Goal: Information Seeking & Learning: Learn about a topic

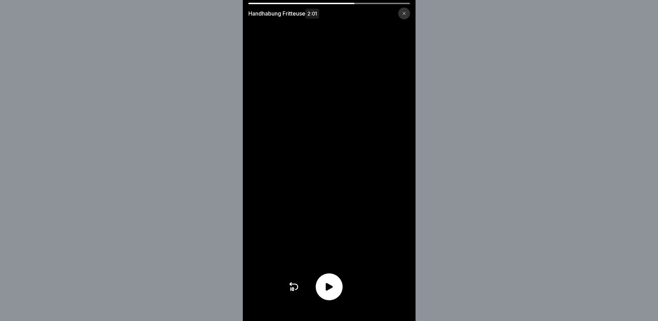
scroll to position [5, 0]
click at [334, 298] on div at bounding box center [329, 287] width 27 height 27
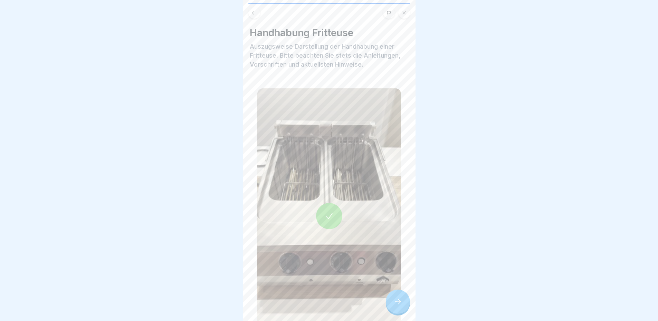
click at [397, 300] on icon at bounding box center [398, 302] width 8 height 8
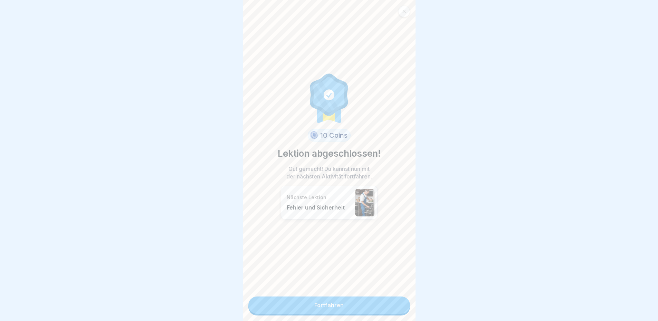
click at [360, 304] on link "Fortfahren" at bounding box center [329, 305] width 162 height 17
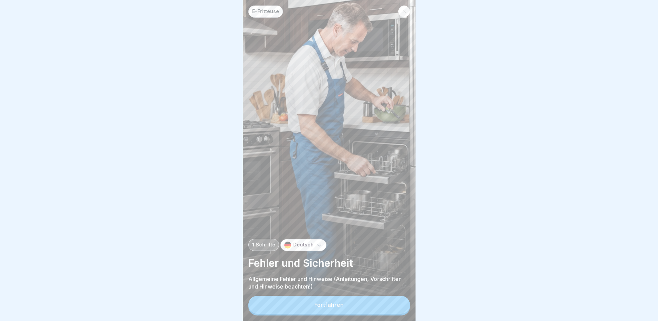
click at [345, 304] on button "Fortfahren" at bounding box center [329, 305] width 162 height 18
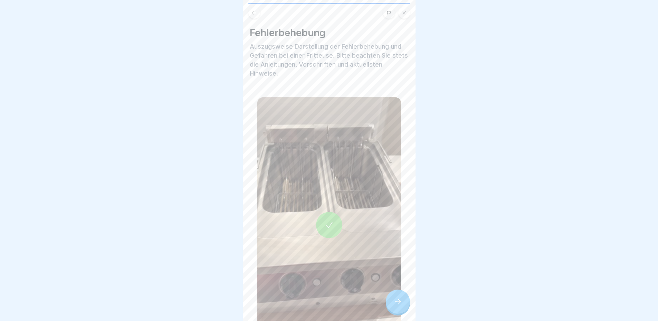
click at [399, 307] on div at bounding box center [398, 302] width 24 height 24
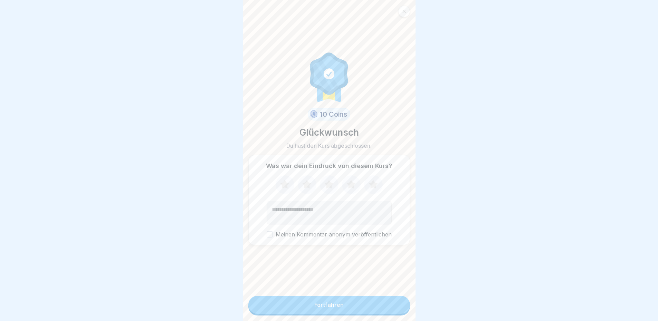
click at [369, 310] on button "Fortfahren" at bounding box center [329, 305] width 162 height 18
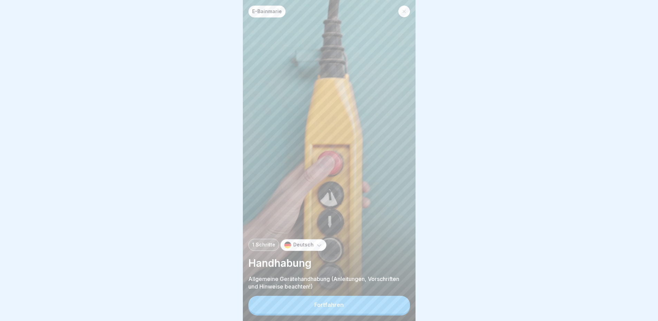
click at [369, 310] on button "Fortfahren" at bounding box center [329, 305] width 162 height 18
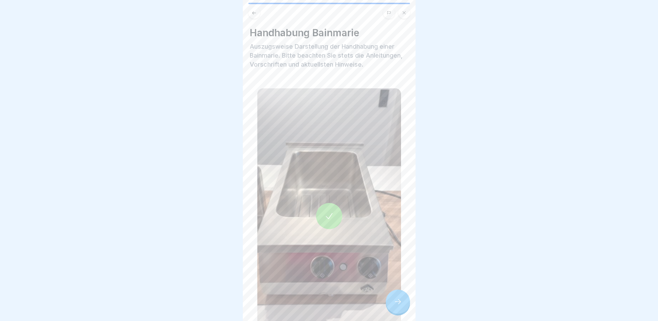
click at [391, 302] on div at bounding box center [398, 302] width 24 height 24
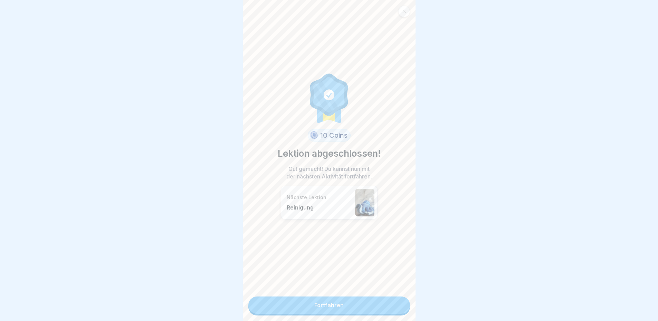
click at [367, 308] on link "Fortfahren" at bounding box center [329, 305] width 162 height 17
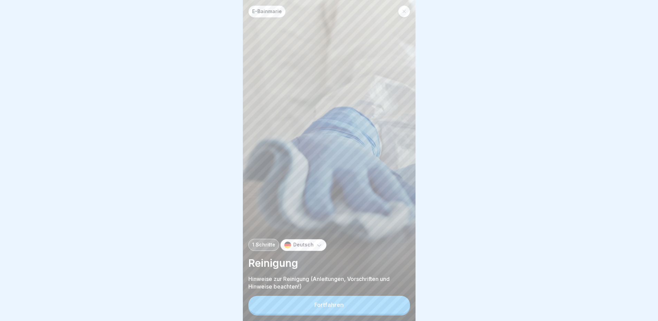
click at [386, 304] on button "Fortfahren" at bounding box center [329, 305] width 162 height 18
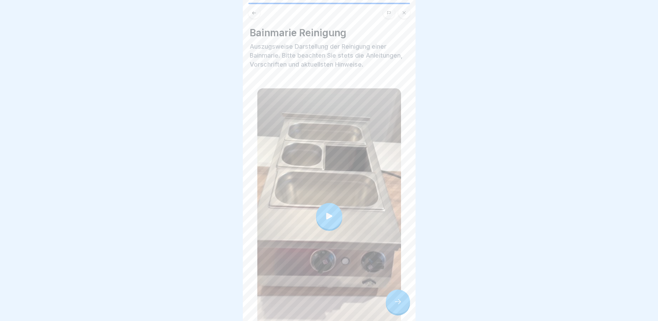
click at [329, 212] on div at bounding box center [329, 216] width 26 height 26
click at [396, 307] on div at bounding box center [398, 302] width 24 height 24
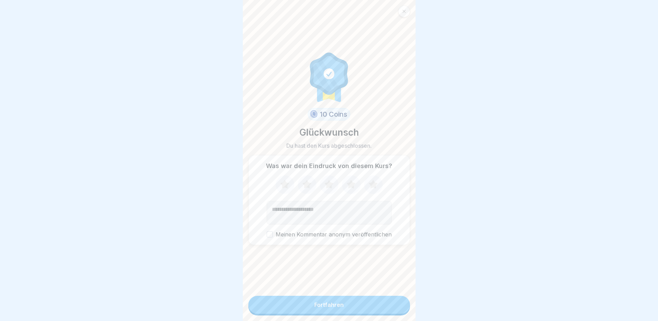
click at [386, 306] on button "Fortfahren" at bounding box center [329, 305] width 162 height 18
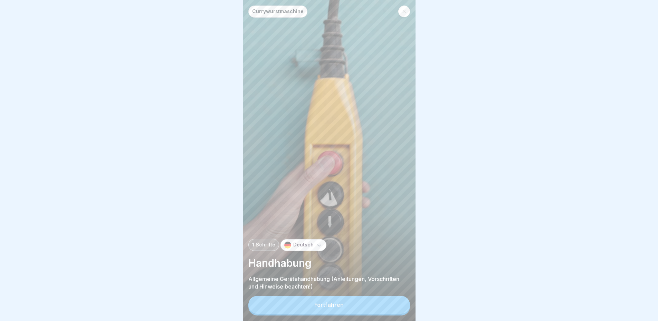
click at [385, 306] on button "Fortfahren" at bounding box center [329, 305] width 162 height 18
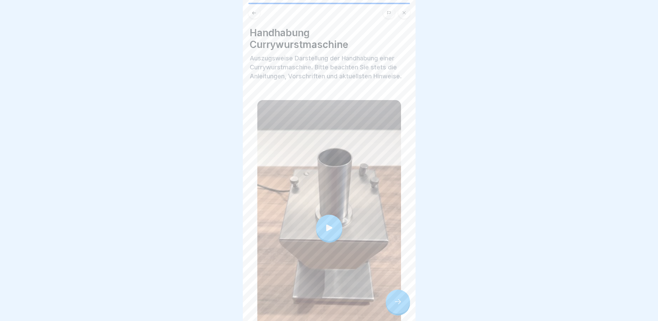
click at [334, 222] on div at bounding box center [329, 228] width 26 height 26
click at [392, 304] on div at bounding box center [398, 302] width 24 height 24
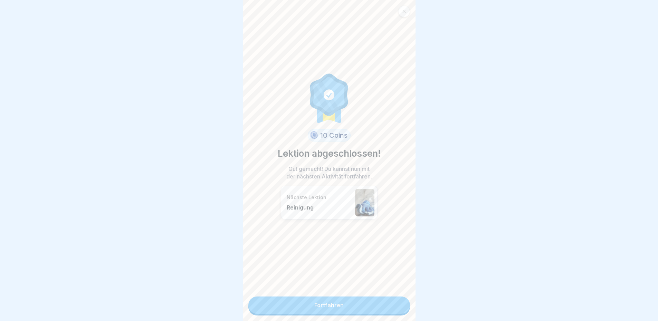
click at [377, 304] on link "Fortfahren" at bounding box center [329, 305] width 162 height 17
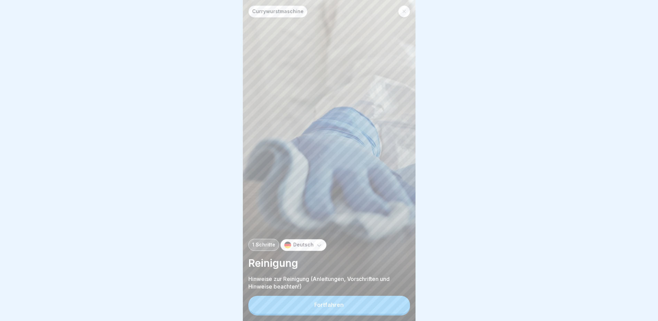
click at [377, 304] on button "Fortfahren" at bounding box center [329, 305] width 162 height 18
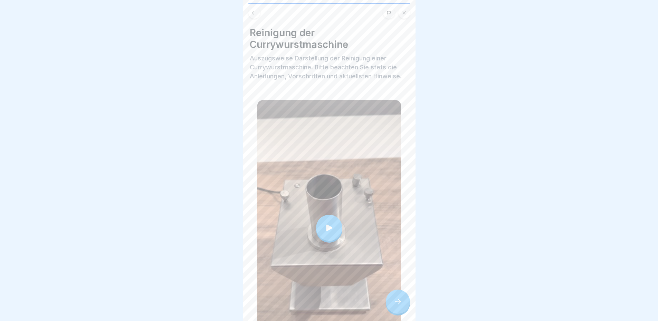
click at [326, 224] on icon at bounding box center [329, 227] width 6 height 7
click at [391, 295] on div at bounding box center [398, 302] width 24 height 24
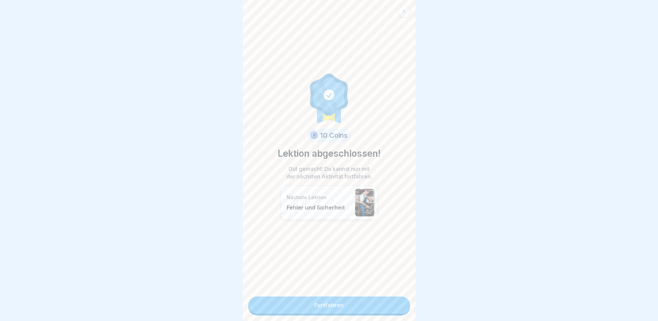
click at [382, 299] on link "Fortfahren" at bounding box center [329, 305] width 162 height 17
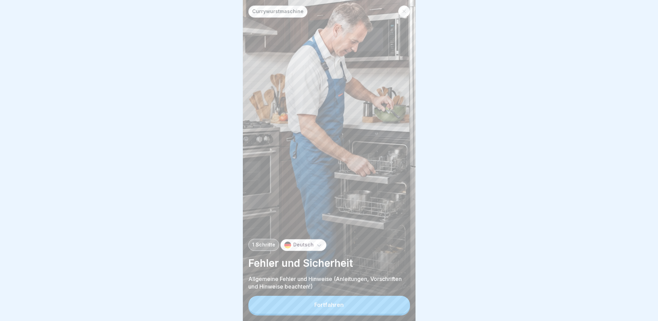
click at [382, 299] on button "Fortfahren" at bounding box center [329, 305] width 162 height 18
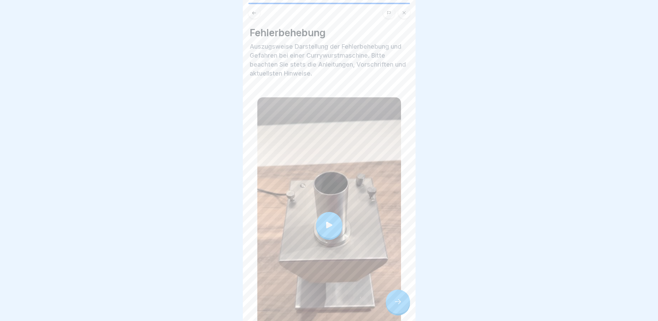
click at [329, 220] on icon at bounding box center [329, 225] width 10 height 10
click at [394, 301] on icon at bounding box center [398, 302] width 8 height 8
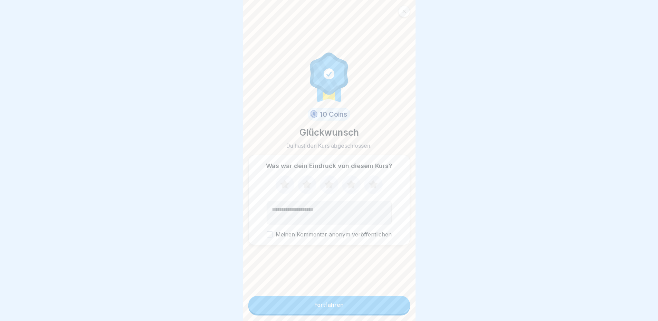
click at [393, 301] on button "Fortfahren" at bounding box center [329, 305] width 162 height 18
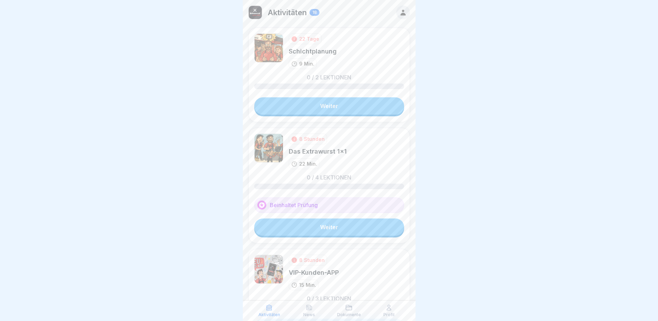
click at [341, 232] on link "Weiter" at bounding box center [329, 227] width 150 height 17
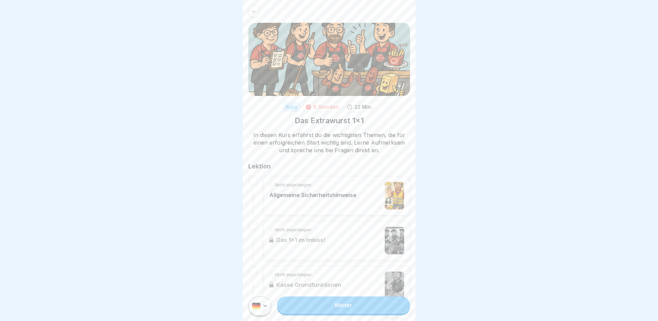
click at [354, 312] on link "Weiter" at bounding box center [343, 305] width 133 height 17
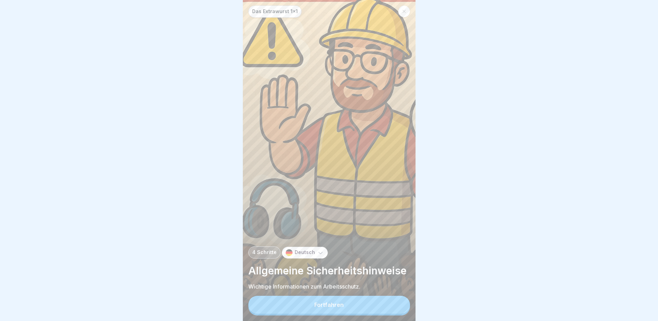
click at [349, 313] on button "Fortfahren" at bounding box center [329, 305] width 162 height 18
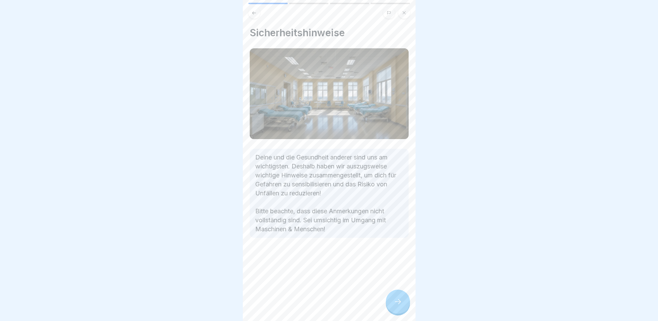
click at [399, 302] on div at bounding box center [398, 302] width 24 height 24
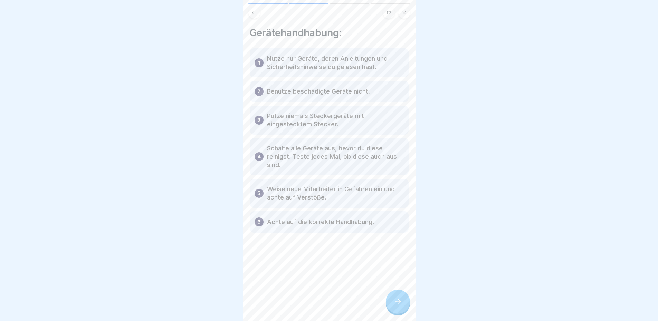
click at [399, 311] on div at bounding box center [398, 302] width 24 height 24
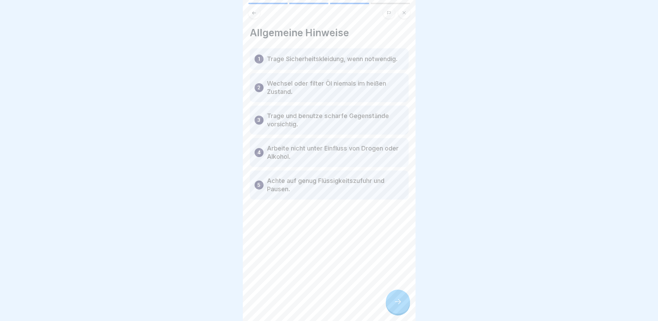
click at [398, 311] on div at bounding box center [398, 302] width 24 height 24
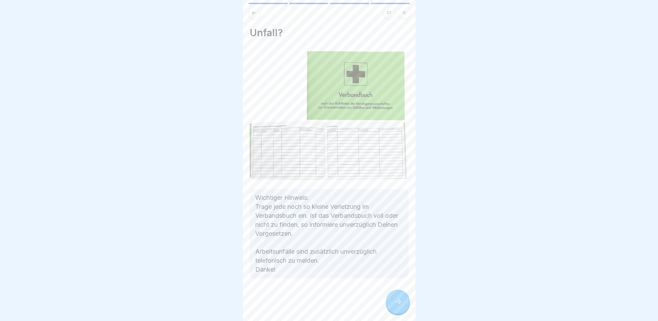
click at [398, 311] on div at bounding box center [398, 302] width 24 height 24
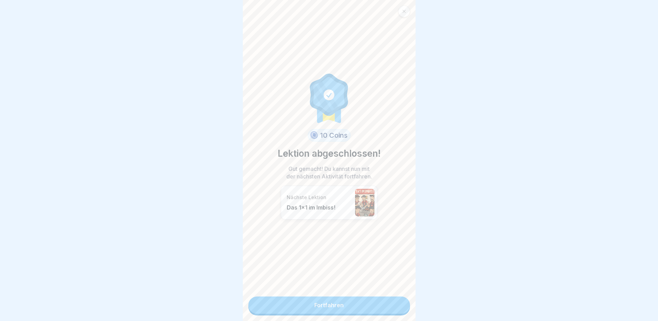
click at [390, 314] on div "10 Coins Lektion abgeschlossen! Gut gemacht! Du kannst nun mit der nächsten Akt…" at bounding box center [329, 160] width 173 height 321
click at [379, 308] on link "Fortfahren" at bounding box center [329, 305] width 162 height 17
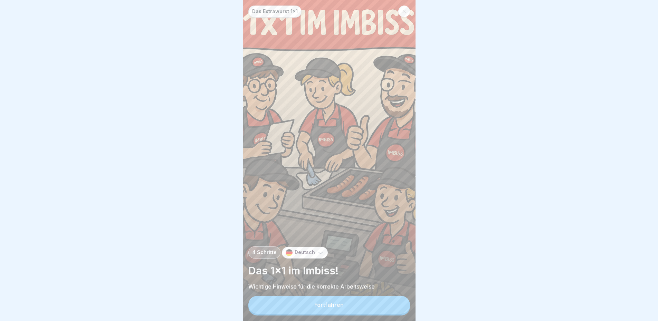
click at [378, 308] on button "Fortfahren" at bounding box center [329, 305] width 162 height 18
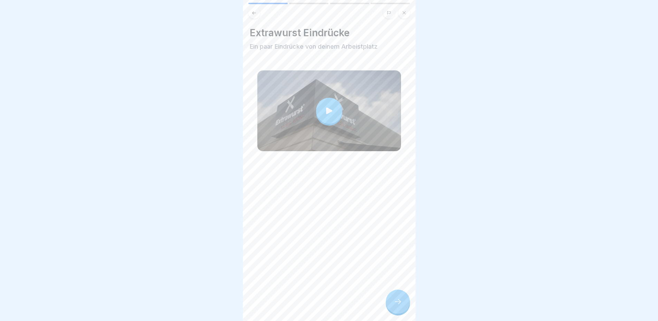
click at [326, 109] on icon at bounding box center [329, 110] width 6 height 7
click at [396, 306] on icon at bounding box center [398, 302] width 8 height 8
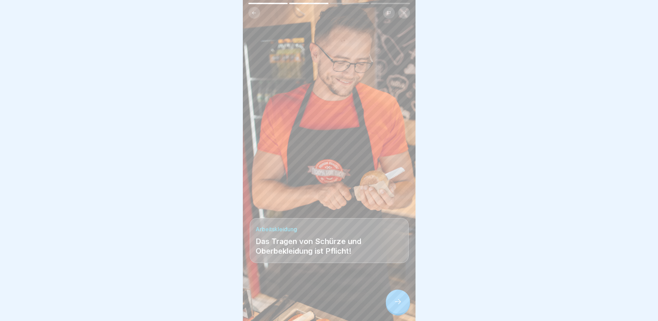
click at [397, 306] on icon at bounding box center [398, 302] width 8 height 8
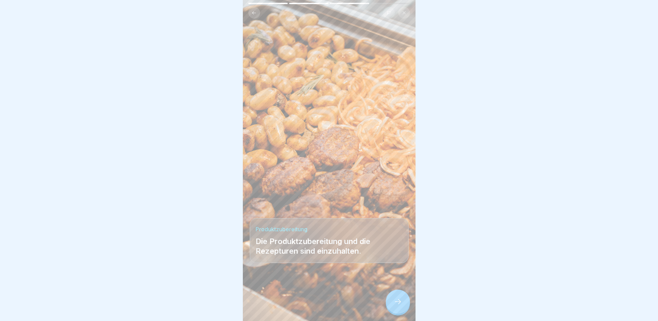
click at [397, 306] on icon at bounding box center [398, 302] width 8 height 8
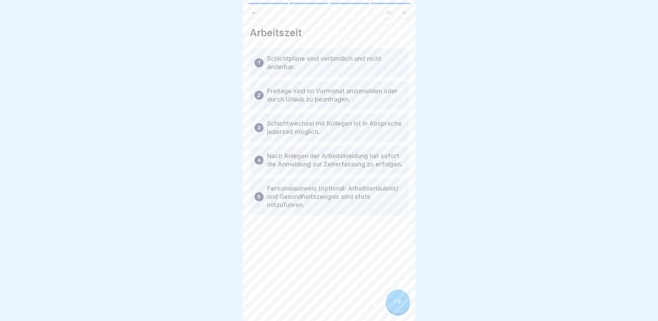
click at [397, 306] on icon at bounding box center [398, 302] width 8 height 8
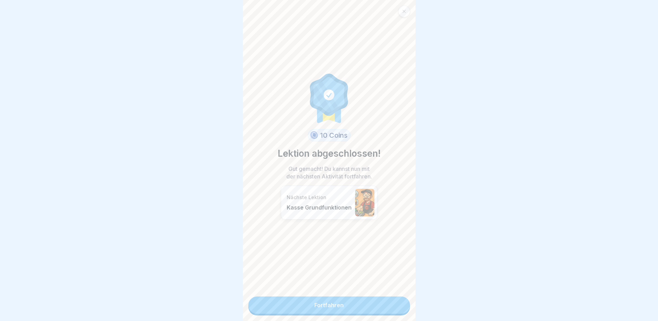
click at [392, 309] on link "Fortfahren" at bounding box center [329, 305] width 162 height 17
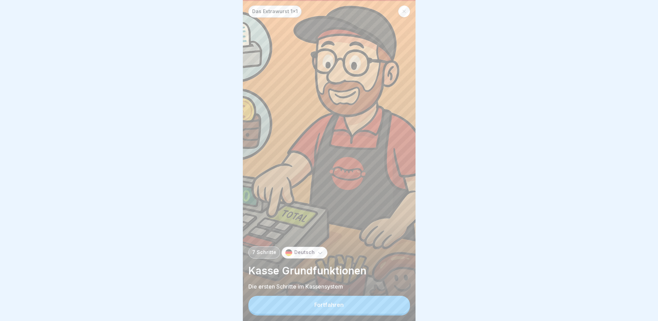
click at [381, 309] on button "Fortfahren" at bounding box center [329, 305] width 162 height 18
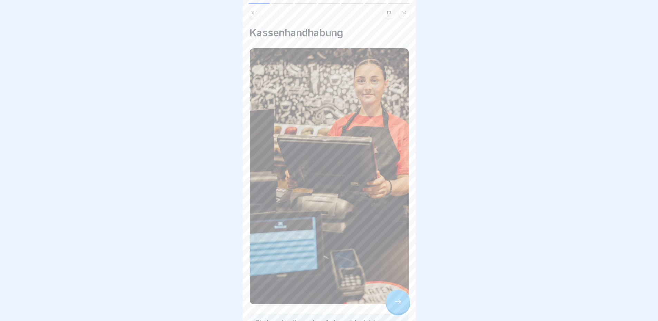
click at [395, 306] on icon at bounding box center [398, 302] width 8 height 8
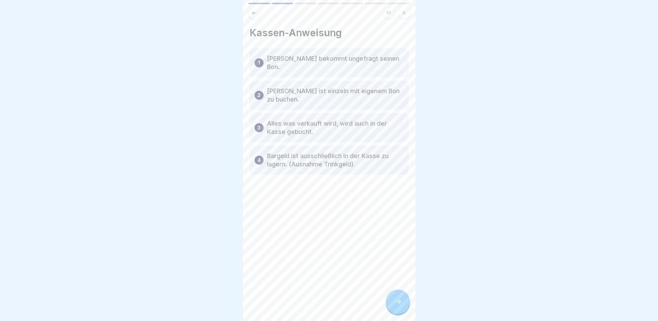
click at [401, 306] on icon at bounding box center [398, 302] width 8 height 8
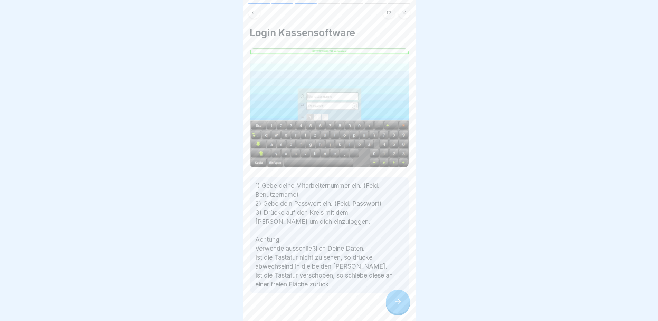
click at [401, 306] on icon at bounding box center [398, 302] width 8 height 8
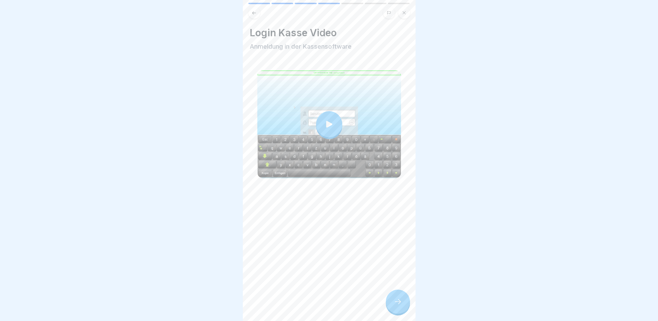
click at [401, 306] on icon at bounding box center [398, 302] width 8 height 8
click at [395, 306] on icon at bounding box center [398, 302] width 8 height 8
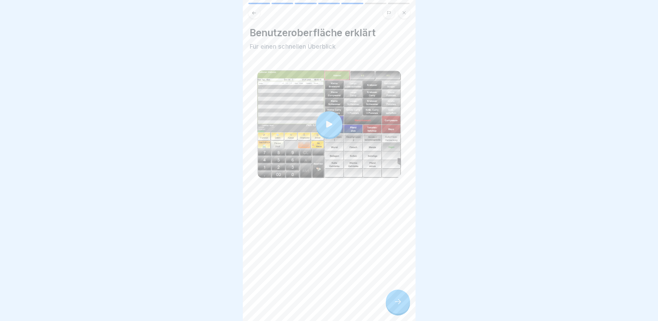
click at [324, 116] on div at bounding box center [329, 124] width 26 height 26
